Goal: Information Seeking & Learning: Learn about a topic

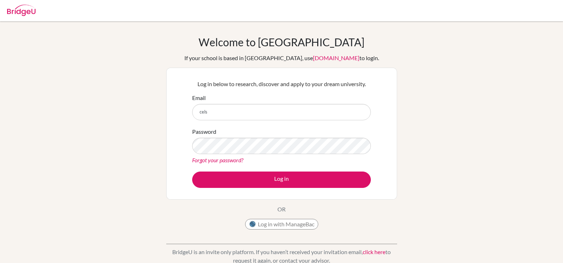
type input "[EMAIL_ADDRESS][DOMAIN_NAME]"
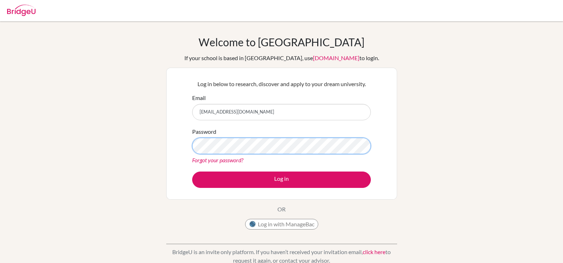
click at [192, 171] on button "Log in" at bounding box center [281, 179] width 179 height 16
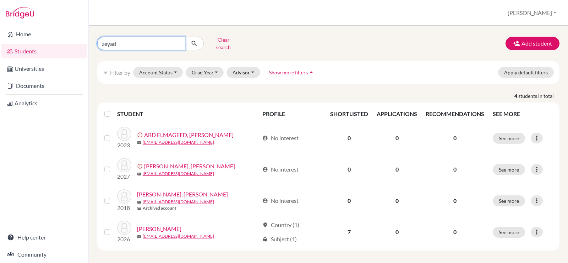
click at [139, 45] on input "zeyad" at bounding box center [141, 44] width 88 height 14
click at [178, 40] on input "zeyad" at bounding box center [141, 44] width 88 height 14
click at [157, 42] on input "Find student by name..." at bounding box center [141, 44] width 88 height 14
type input "zeynep"
click button "submit" at bounding box center [194, 44] width 19 height 14
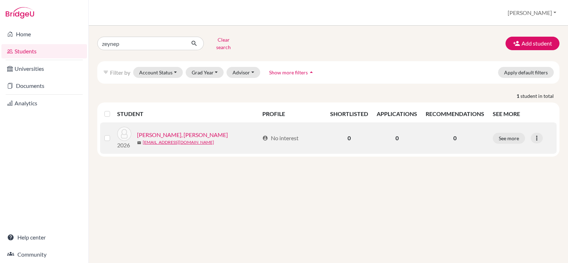
click at [178, 132] on link "KOYUNLU, Zeynep Gülten" at bounding box center [182, 134] width 91 height 9
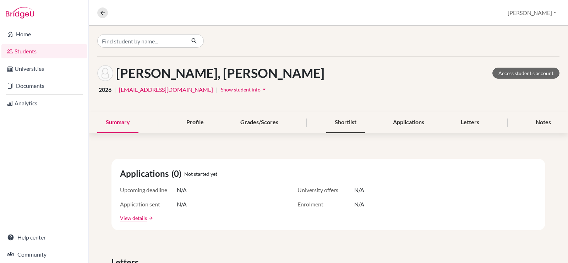
click at [343, 120] on div "Shortlist" at bounding box center [346, 122] width 39 height 21
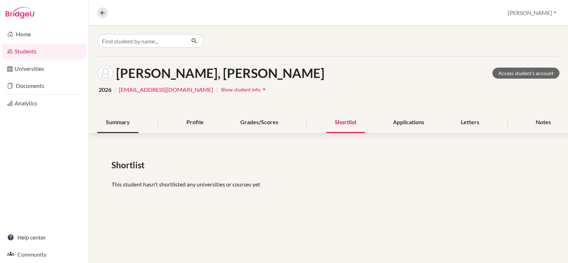
click at [119, 122] on div "Summary" at bounding box center [117, 122] width 41 height 21
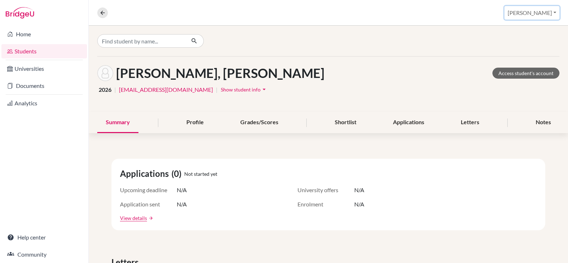
click at [553, 12] on button "Christine" at bounding box center [532, 13] width 55 height 14
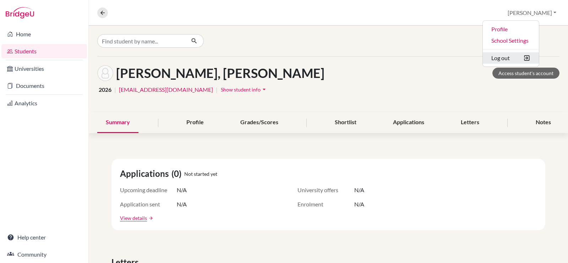
click at [526, 59] on button "Log out" at bounding box center [511, 57] width 56 height 11
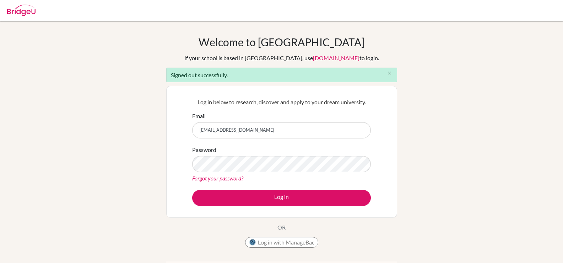
type input "zkoyunlu@students.cesegypt.com"
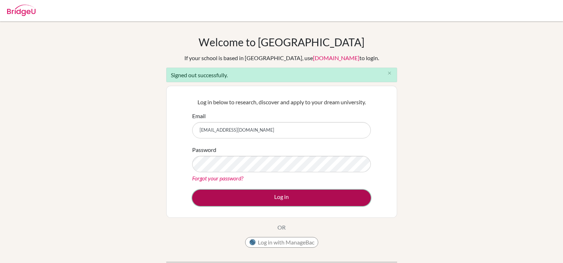
click at [268, 193] on button "Log in" at bounding box center [281, 197] width 179 height 16
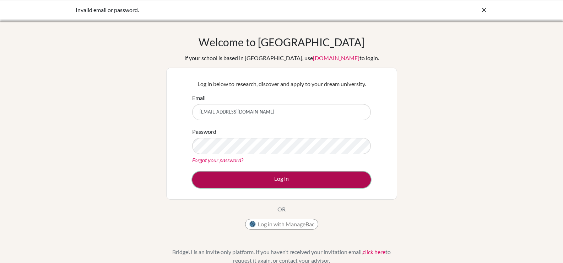
click at [224, 178] on button "Log in" at bounding box center [281, 179] width 179 height 16
click at [251, 177] on button "Log in" at bounding box center [281, 179] width 179 height 16
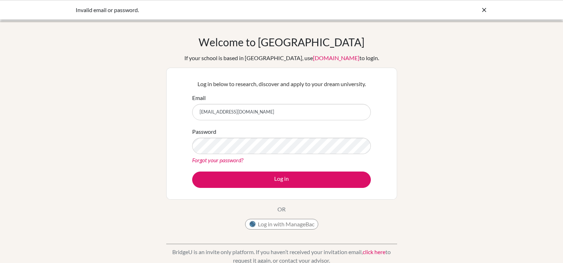
click at [233, 159] on link "Forgot your password?" at bounding box center [217, 159] width 51 height 7
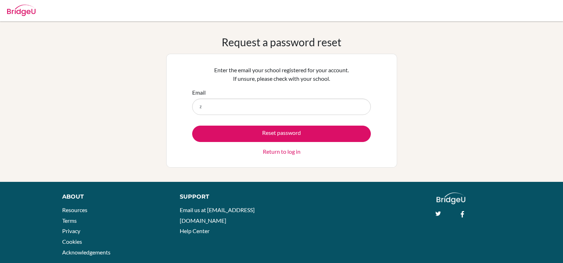
type input "[EMAIL_ADDRESS][DOMAIN_NAME]"
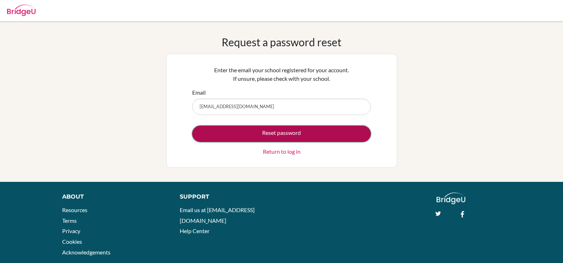
click at [260, 132] on button "Reset password" at bounding box center [281, 133] width 179 height 16
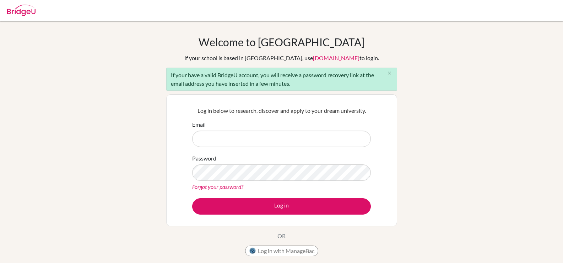
click at [257, 140] on input "Email" at bounding box center [281, 138] width 179 height 16
type input "[EMAIL_ADDRESS][DOMAIN_NAME]"
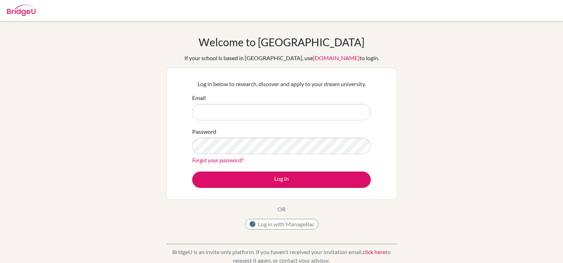
click at [268, 116] on input "Email" at bounding box center [281, 112] width 179 height 16
type input "zkoyunlu@students.cesegypt.com"
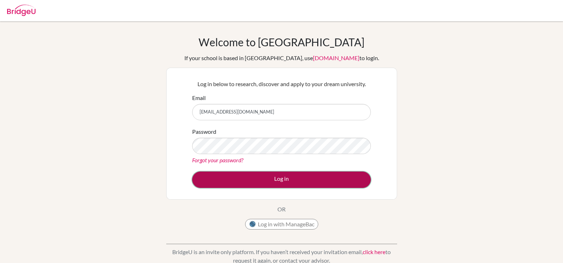
click at [227, 175] on button "Log in" at bounding box center [281, 179] width 179 height 16
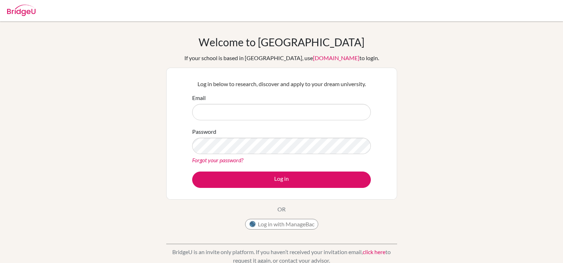
click at [228, 117] on input "Email" at bounding box center [281, 112] width 179 height 16
type input "celsanady@cesegypt.com"
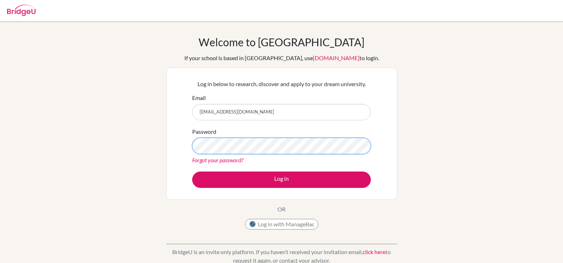
click at [192, 171] on button "Log in" at bounding box center [281, 179] width 179 height 16
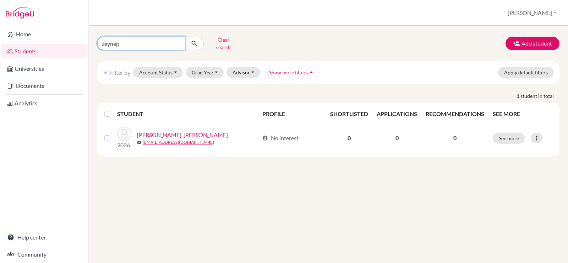
click at [133, 44] on input "zeynep" at bounding box center [141, 44] width 88 height 14
click at [177, 40] on input "zeynep" at bounding box center [141, 44] width 88 height 14
type input "merve"
click button "submit" at bounding box center [194, 44] width 19 height 14
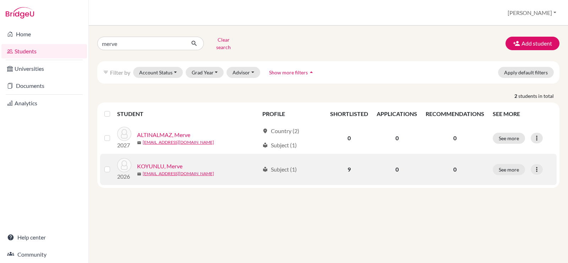
click at [174, 162] on link "KOYUNLU, Merve" at bounding box center [159, 166] width 45 height 9
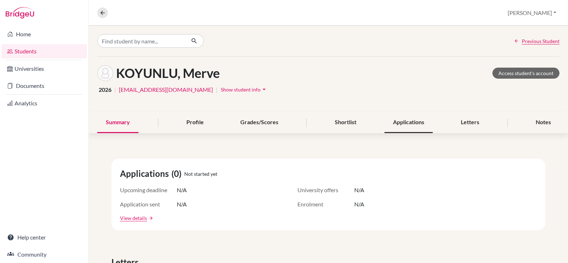
click at [405, 118] on div "Applications" at bounding box center [409, 122] width 48 height 21
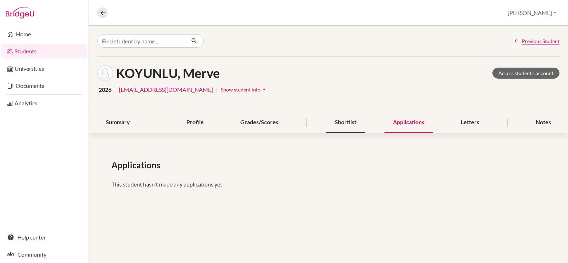
click at [351, 121] on div "Shortlist" at bounding box center [346, 122] width 39 height 21
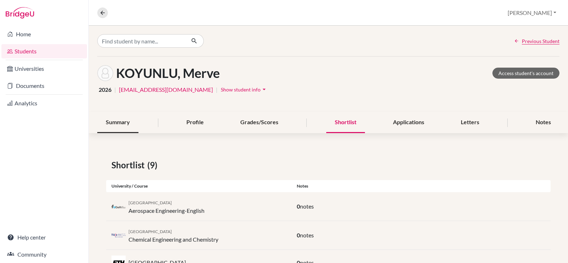
click at [129, 125] on div "Summary" at bounding box center [117, 122] width 41 height 21
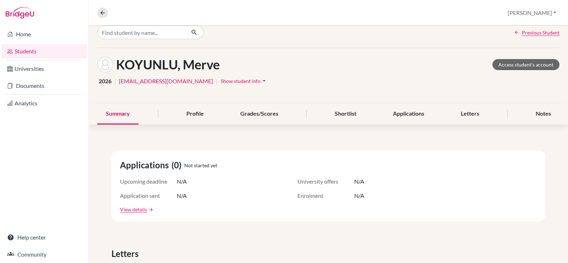
scroll to position [6, 0]
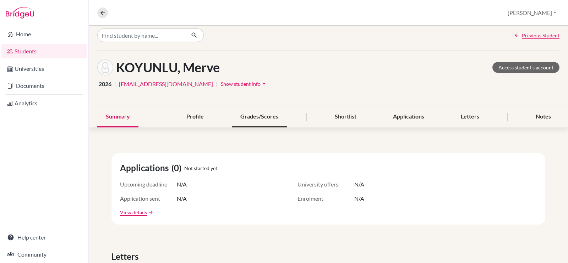
click at [245, 118] on div "Grades/Scores" at bounding box center [259, 116] width 55 height 21
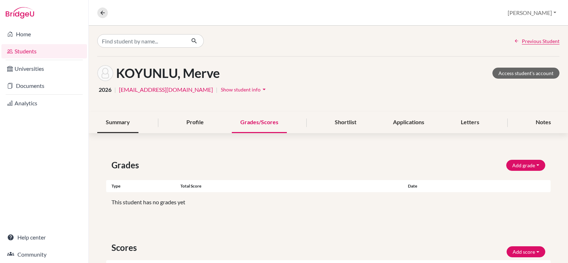
click at [125, 120] on div "Summary" at bounding box center [117, 122] width 41 height 21
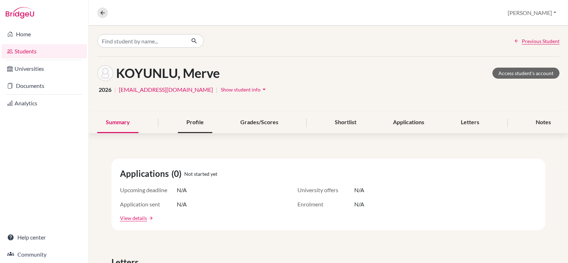
click at [200, 120] on div "Profile" at bounding box center [195, 122] width 34 height 21
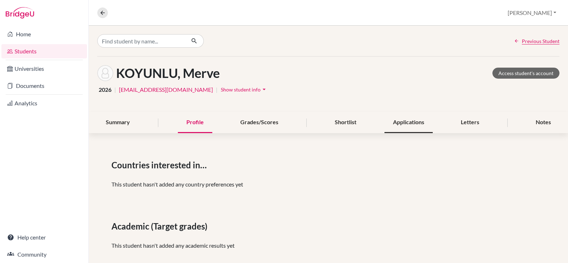
click at [405, 124] on div "Applications" at bounding box center [409, 122] width 48 height 21
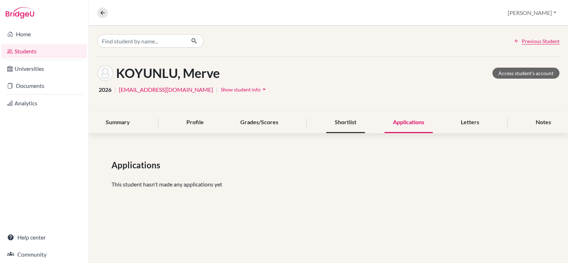
click at [351, 128] on div "Shortlist" at bounding box center [346, 122] width 39 height 21
